Goal: Task Accomplishment & Management: Complete application form

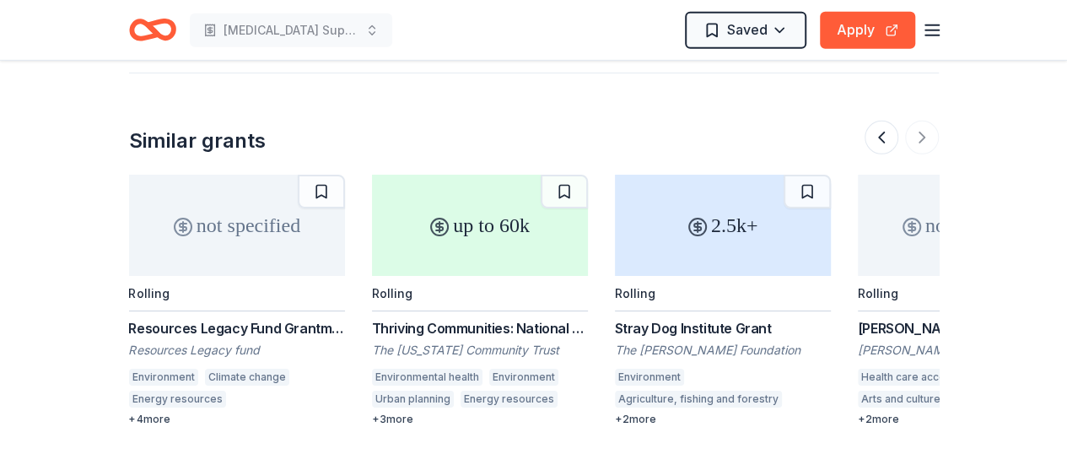
scroll to position [0, 378]
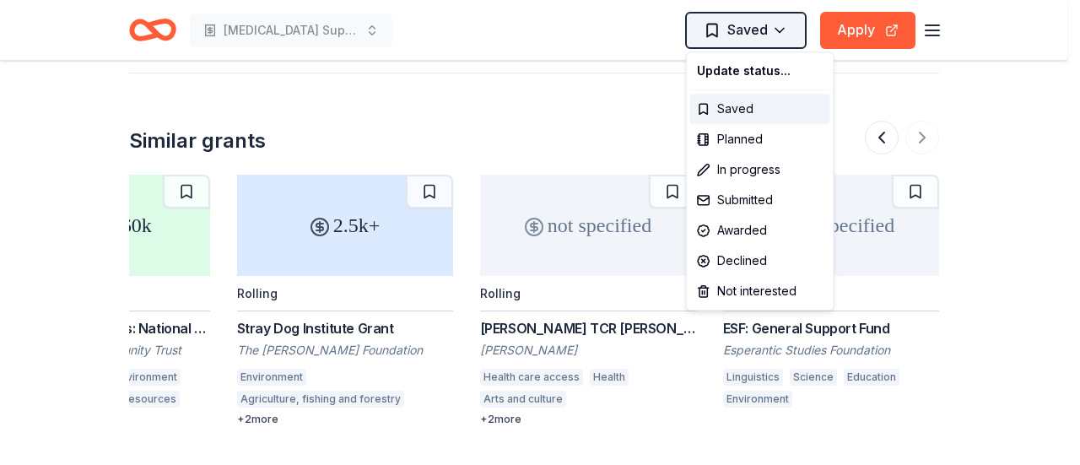
click at [719, 109] on div "Saved" at bounding box center [760, 109] width 140 height 30
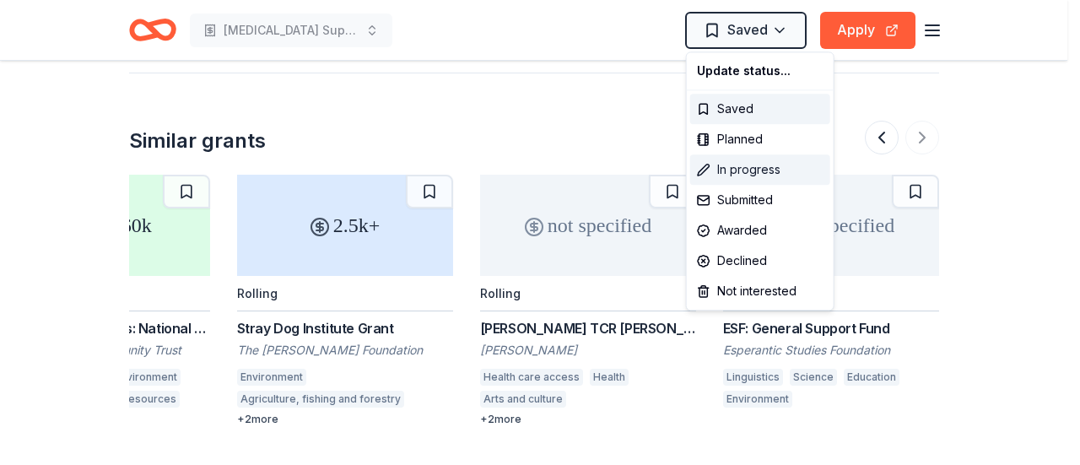
click at [715, 173] on div "In progress" at bounding box center [760, 169] width 140 height 30
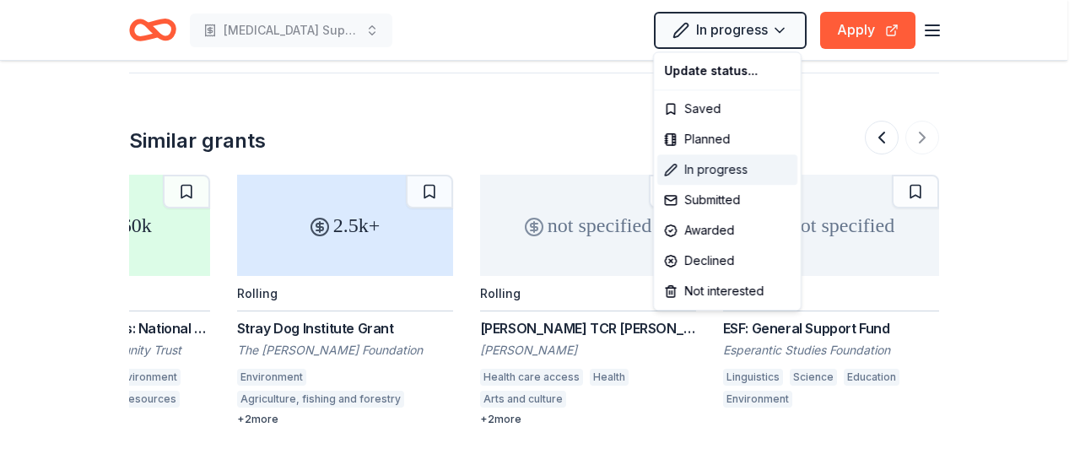
click at [715, 173] on div "In progress" at bounding box center [727, 169] width 140 height 30
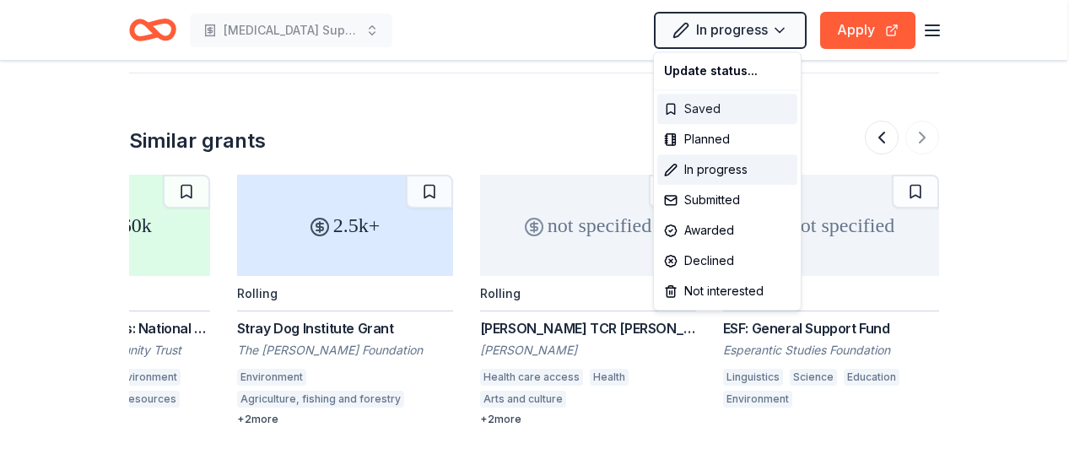
click at [683, 103] on div "Saved" at bounding box center [727, 109] width 140 height 30
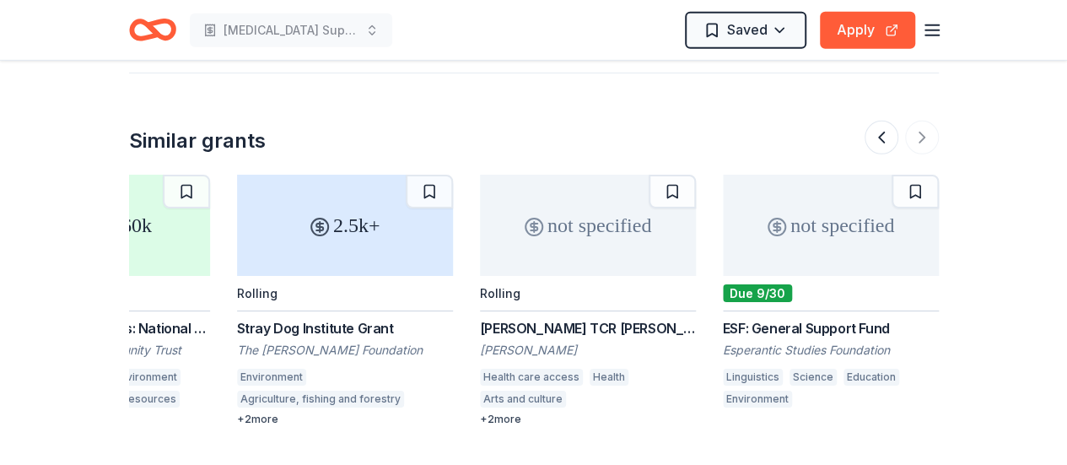
click at [591, 104] on div "Similar grants not specified Rolling Resources Legacy Fund Grantmaking Opportun…" at bounding box center [534, 250] width 810 height 354
click at [886, 121] on button at bounding box center [882, 138] width 34 height 34
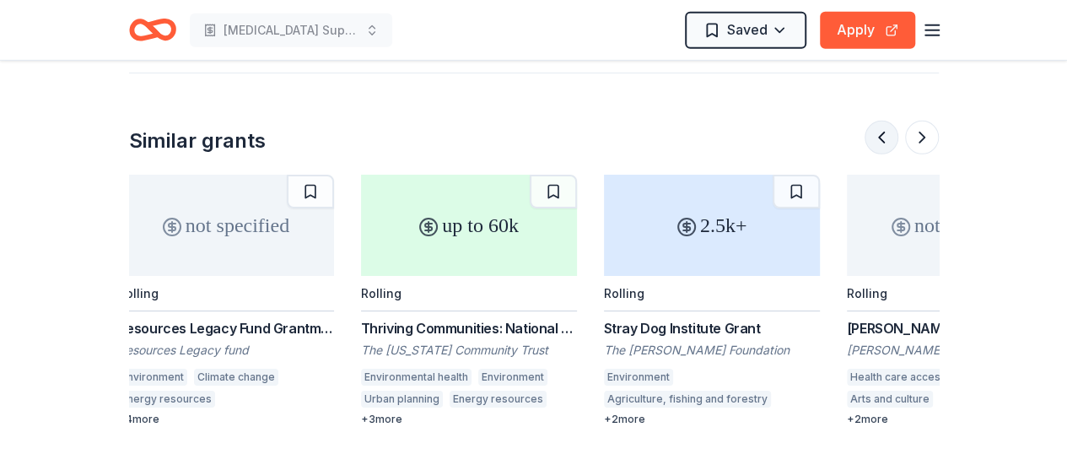
scroll to position [0, 0]
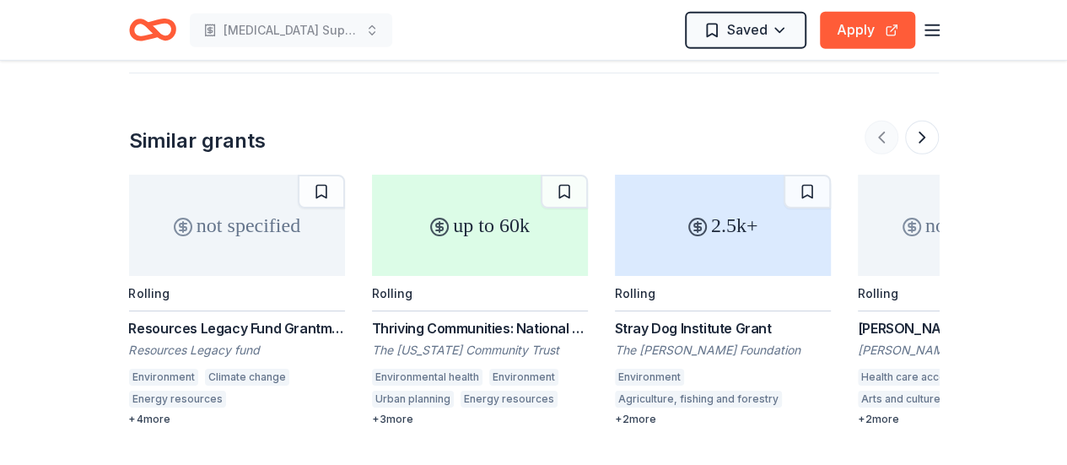
click at [886, 121] on div at bounding box center [902, 138] width 74 height 34
click at [874, 121] on div at bounding box center [902, 138] width 74 height 34
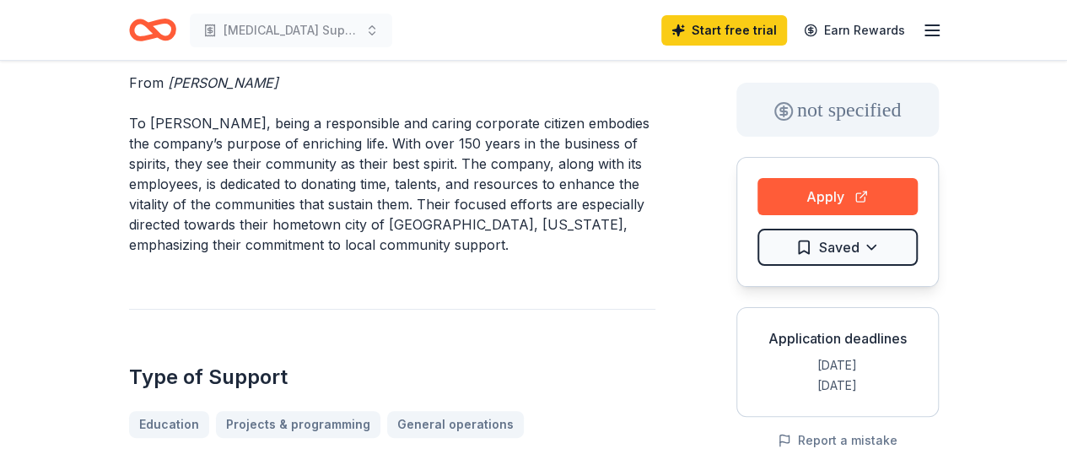
scroll to position [71, 0]
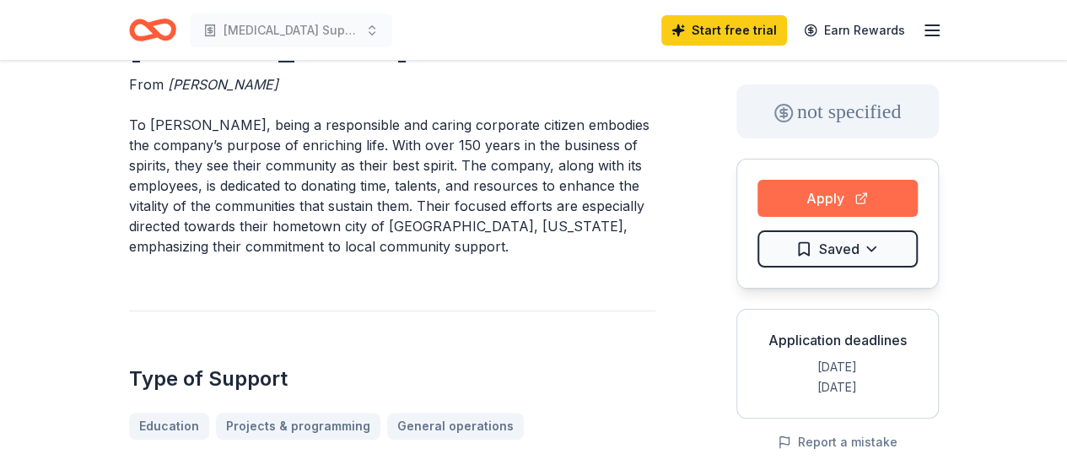
click at [842, 200] on button "Apply" at bounding box center [838, 198] width 160 height 37
